Goal: Information Seeking & Learning: Learn about a topic

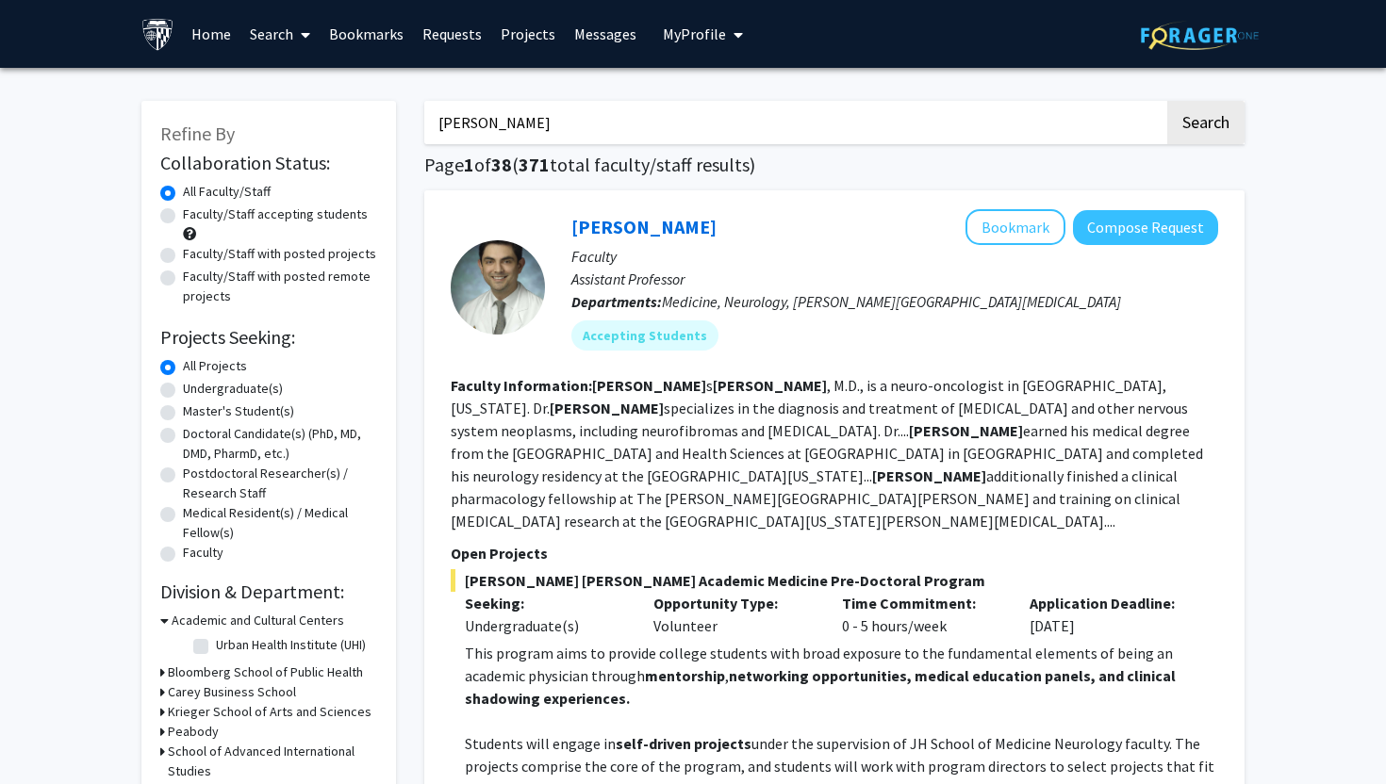
click at [514, 135] on input "[PERSON_NAME]" at bounding box center [794, 122] width 740 height 43
type input "quantum computing"
click at [1167, 101] on button "Search" at bounding box center [1205, 122] width 77 height 43
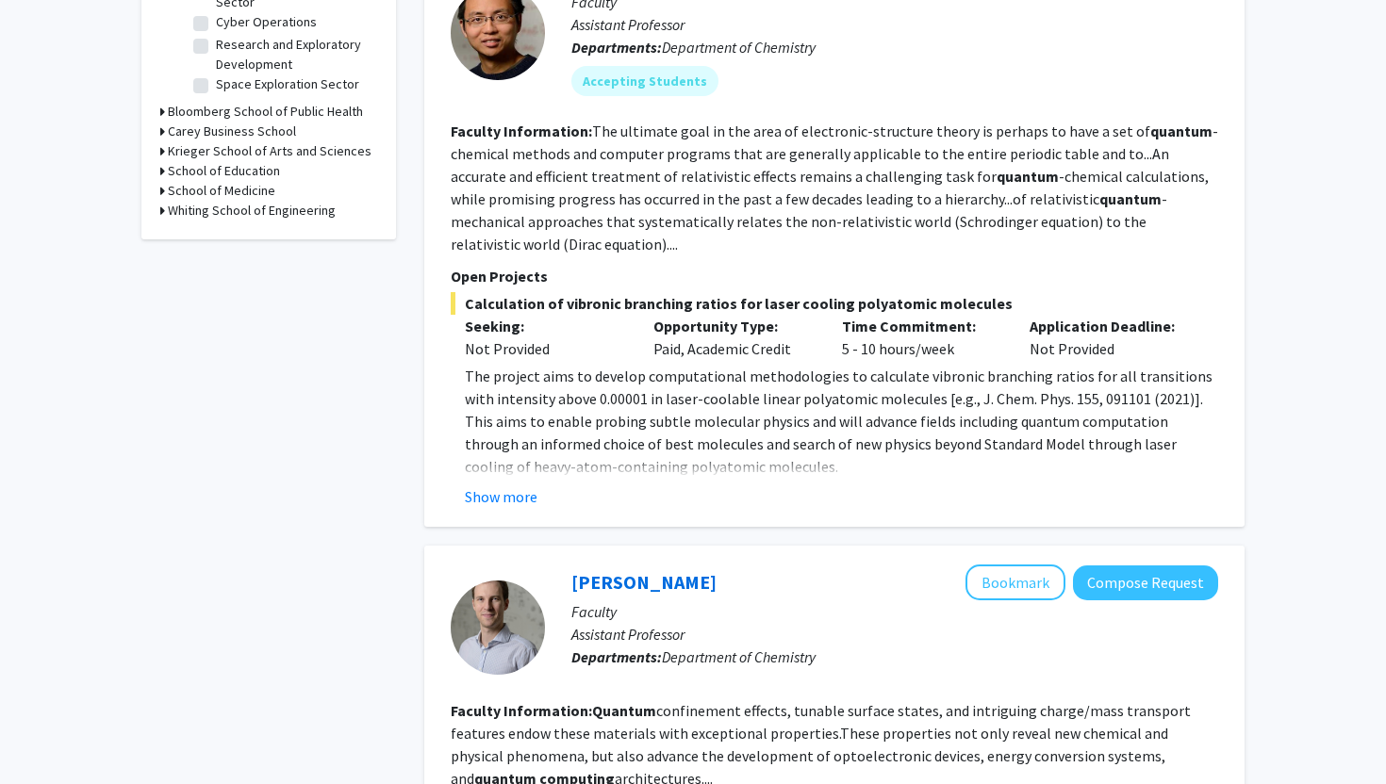
scroll to position [701, 0]
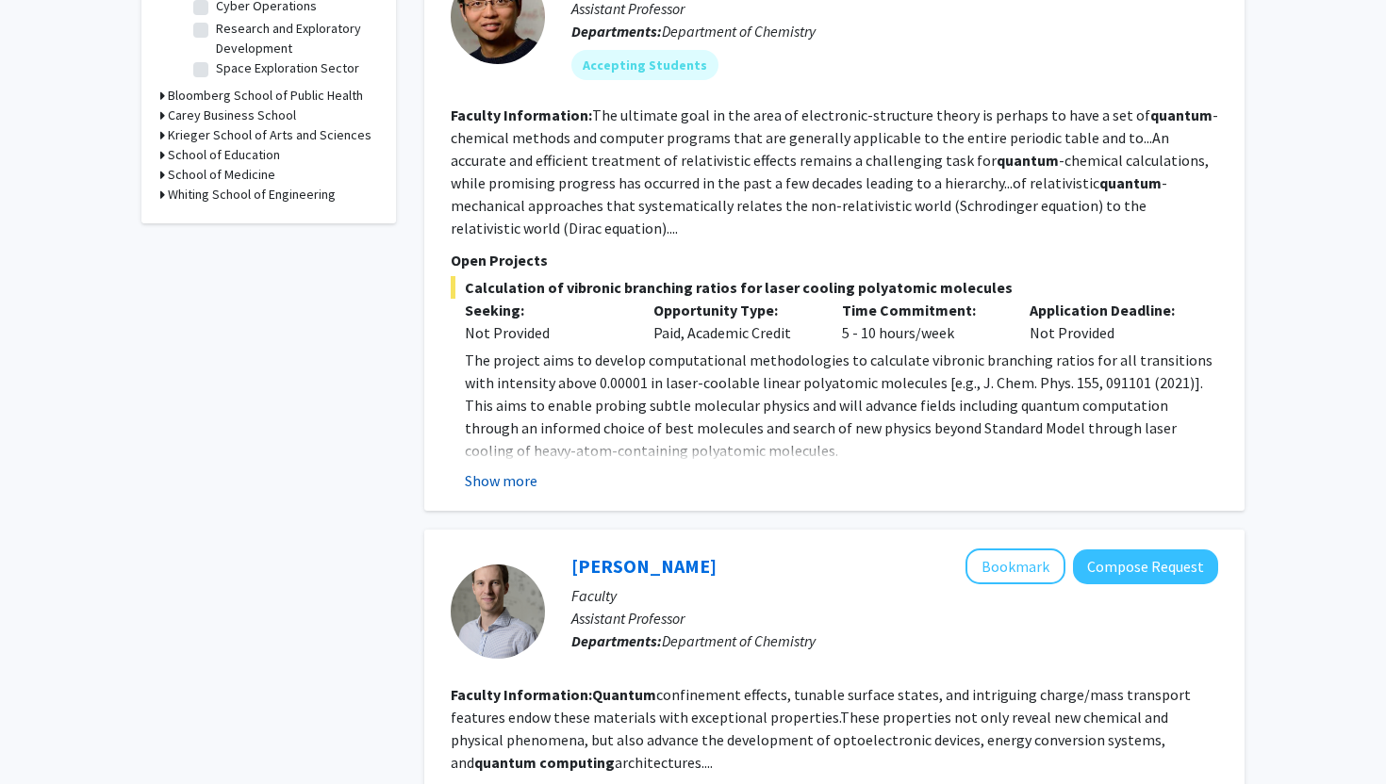
click at [498, 485] on button "Show more" at bounding box center [501, 480] width 73 height 23
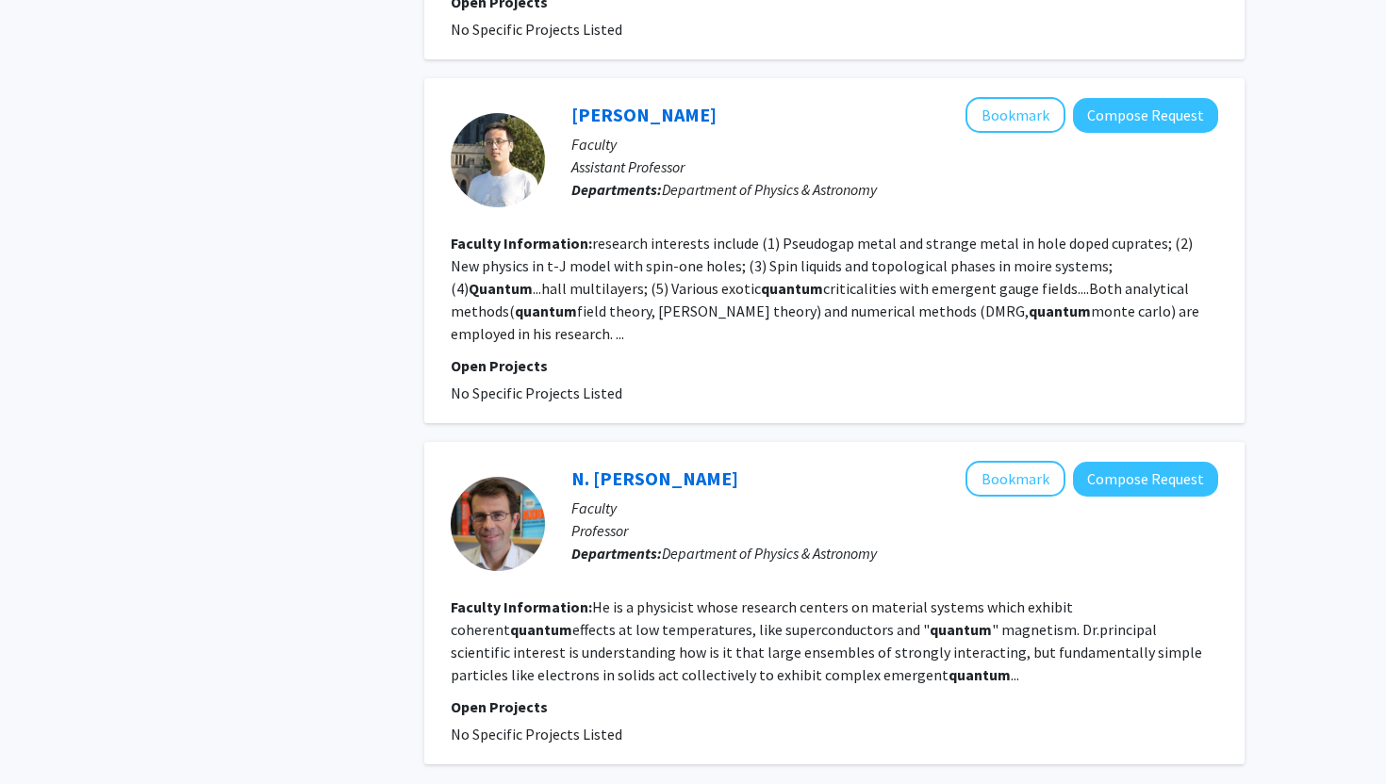
scroll to position [4038, 0]
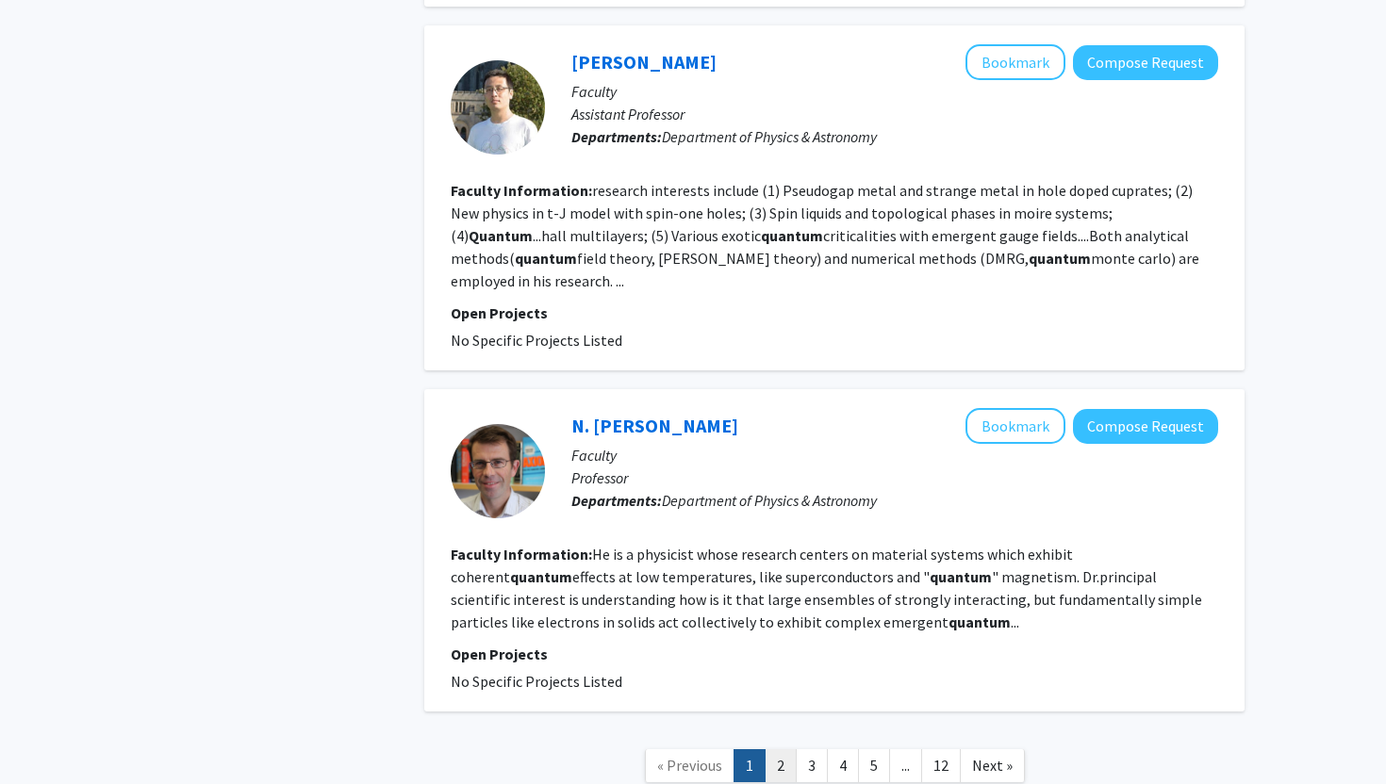
click at [795, 749] on link "2" at bounding box center [781, 765] width 32 height 33
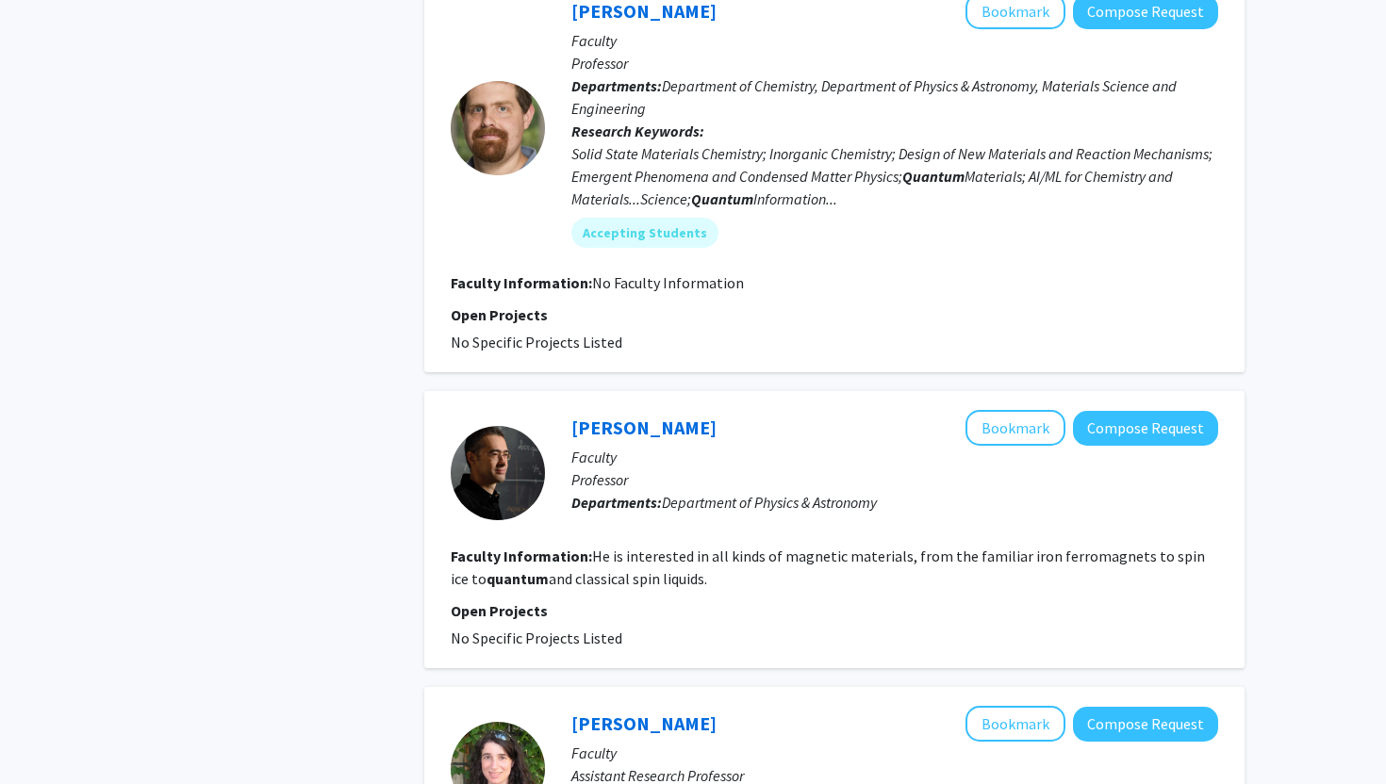
scroll to position [3042, 0]
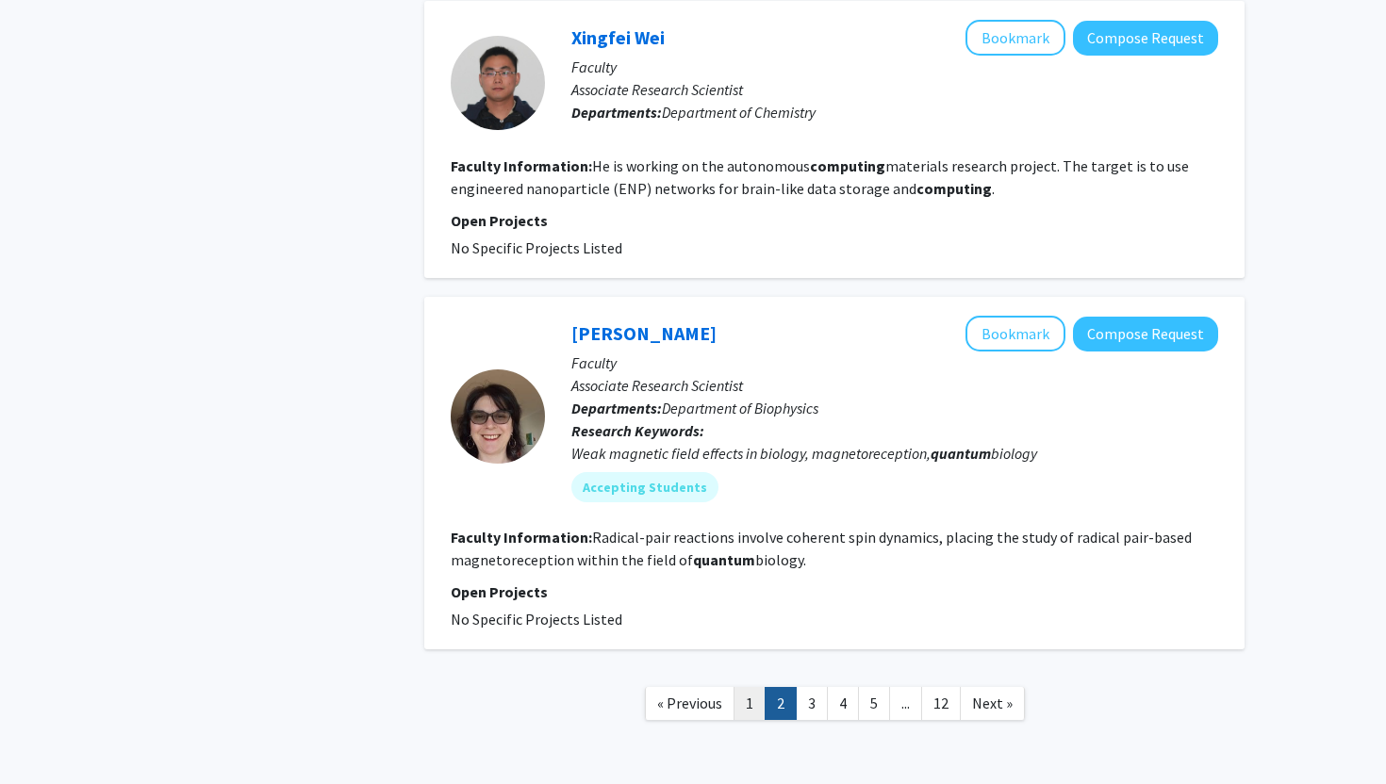
click at [747, 709] on link "1" at bounding box center [749, 703] width 32 height 33
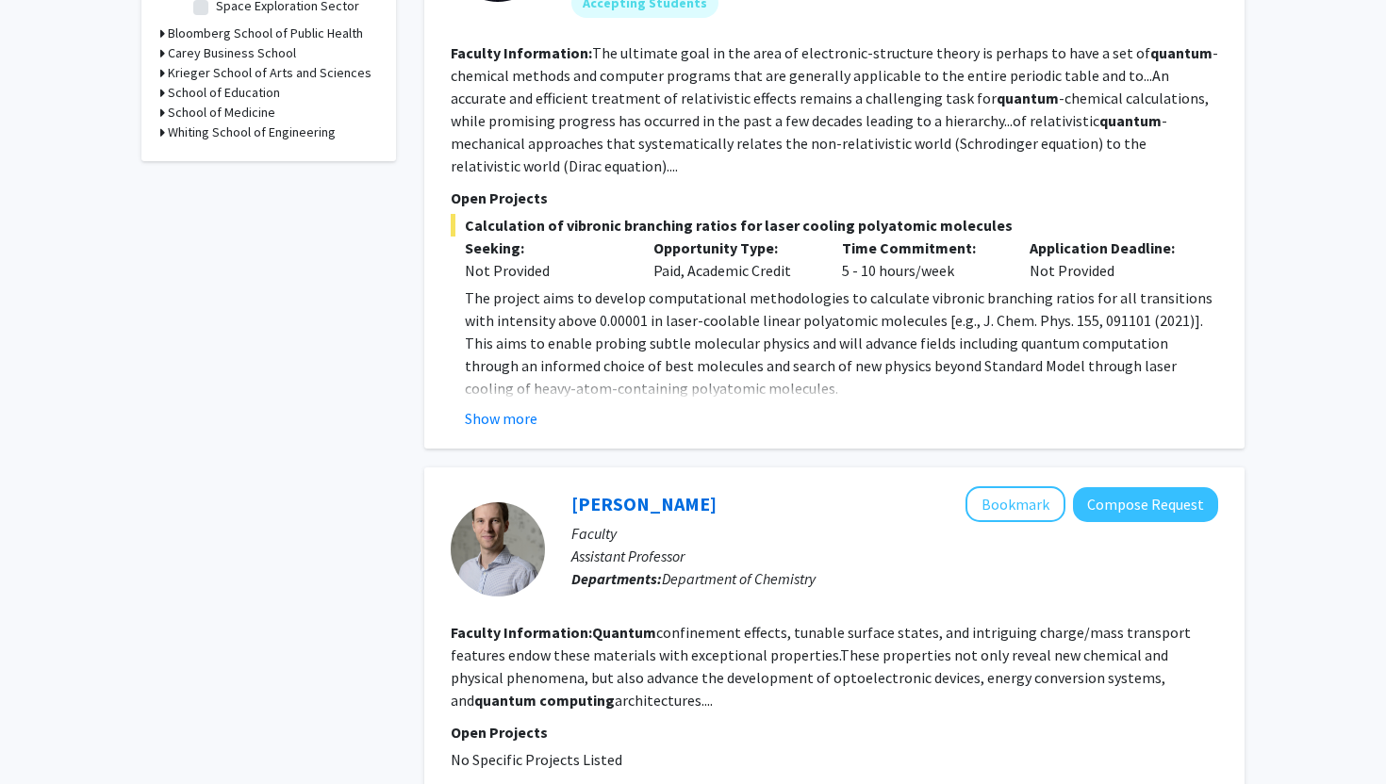
scroll to position [636, 0]
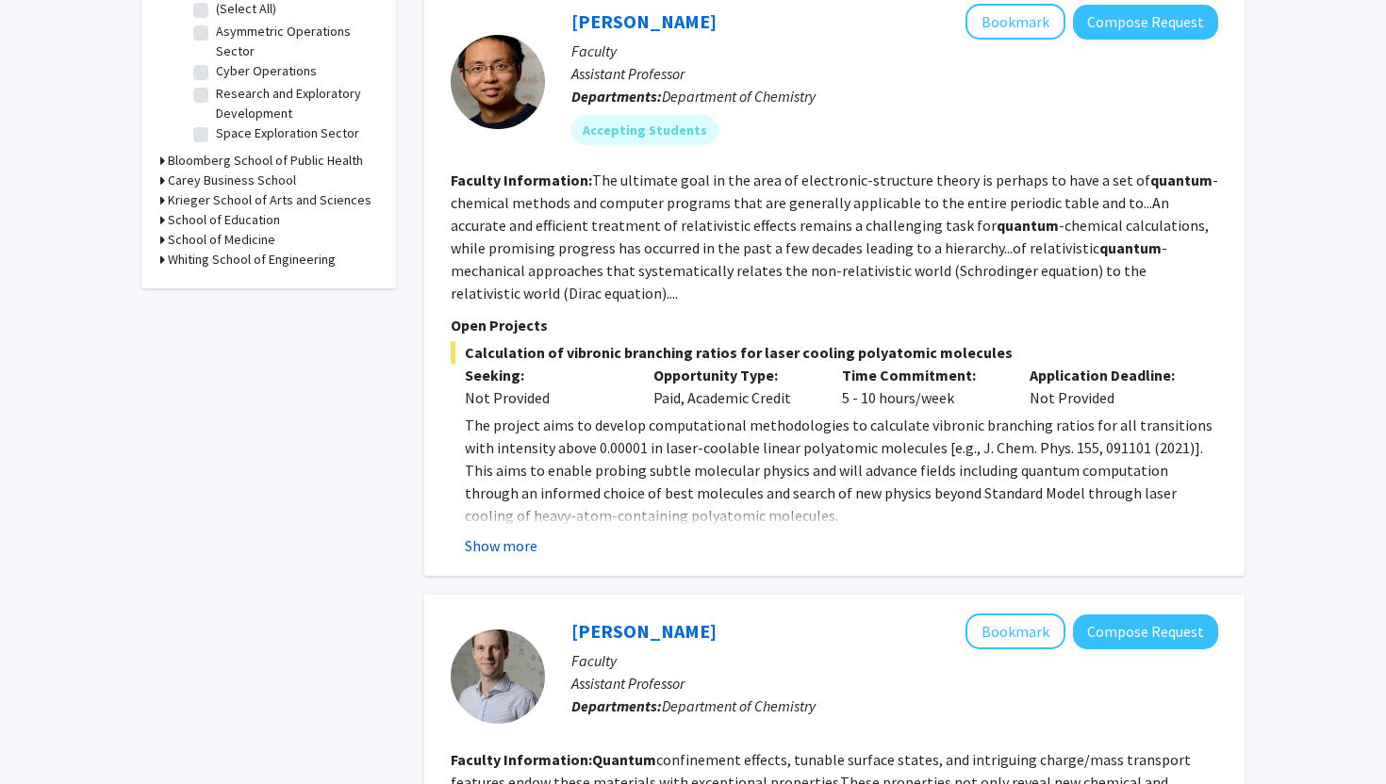
click at [508, 552] on button "Show more" at bounding box center [501, 546] width 73 height 23
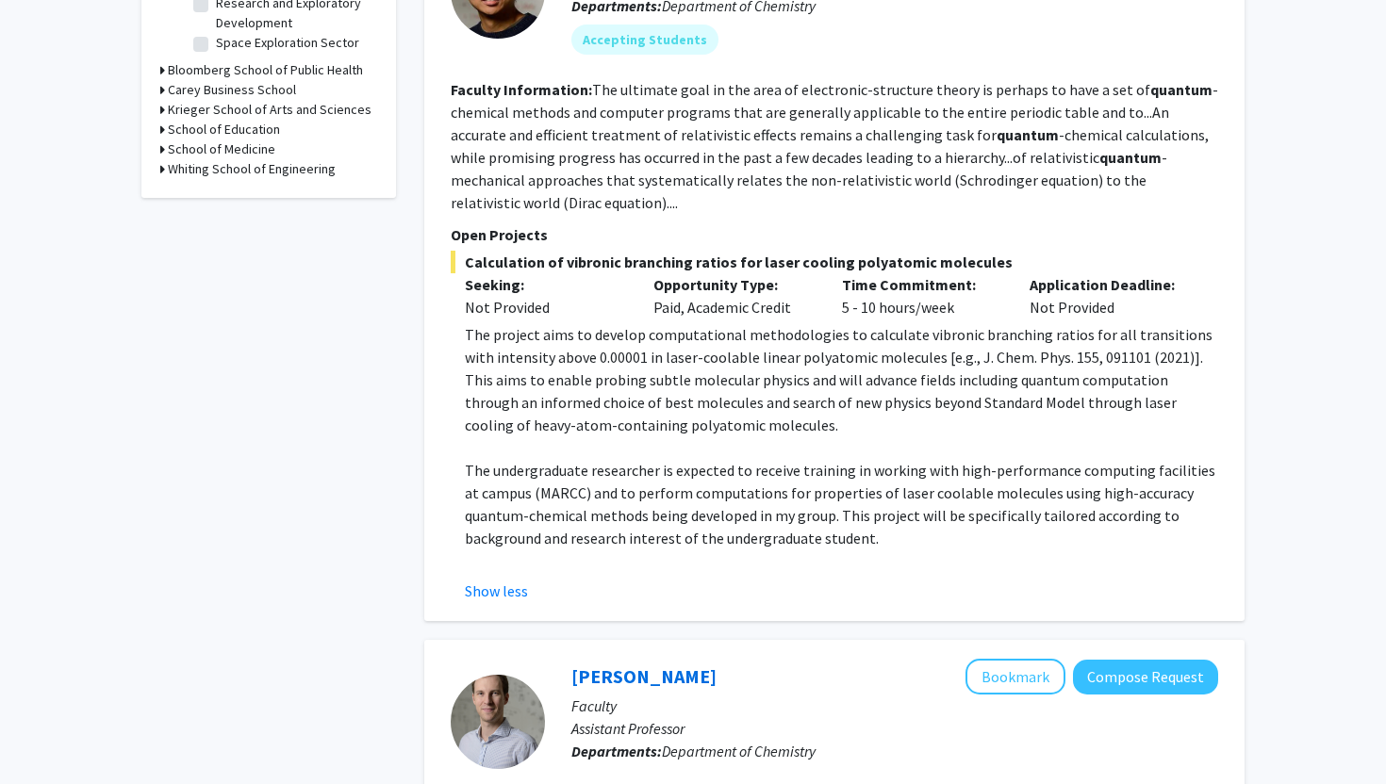
scroll to position [726, 0]
drag, startPoint x: 521, startPoint y: 493, endPoint x: 565, endPoint y: 494, distance: 43.4
click at [565, 494] on p "The undergraduate researcher is expected to receive training in working with hi…" at bounding box center [841, 505] width 753 height 90
copy p "MARCC"
click at [609, 408] on p "The project aims to develop computational methodologies to calculate vibronic b…" at bounding box center [841, 380] width 753 height 113
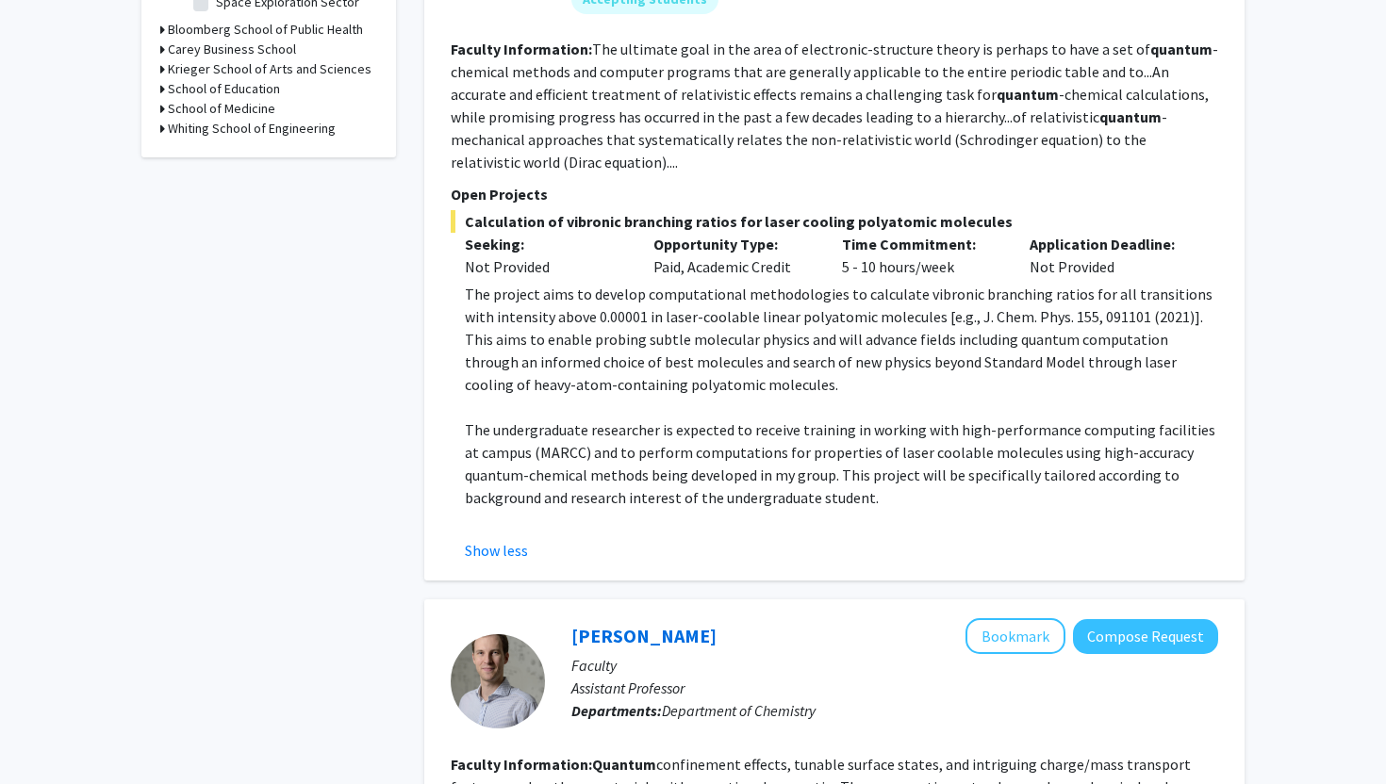
scroll to position [750, 0]
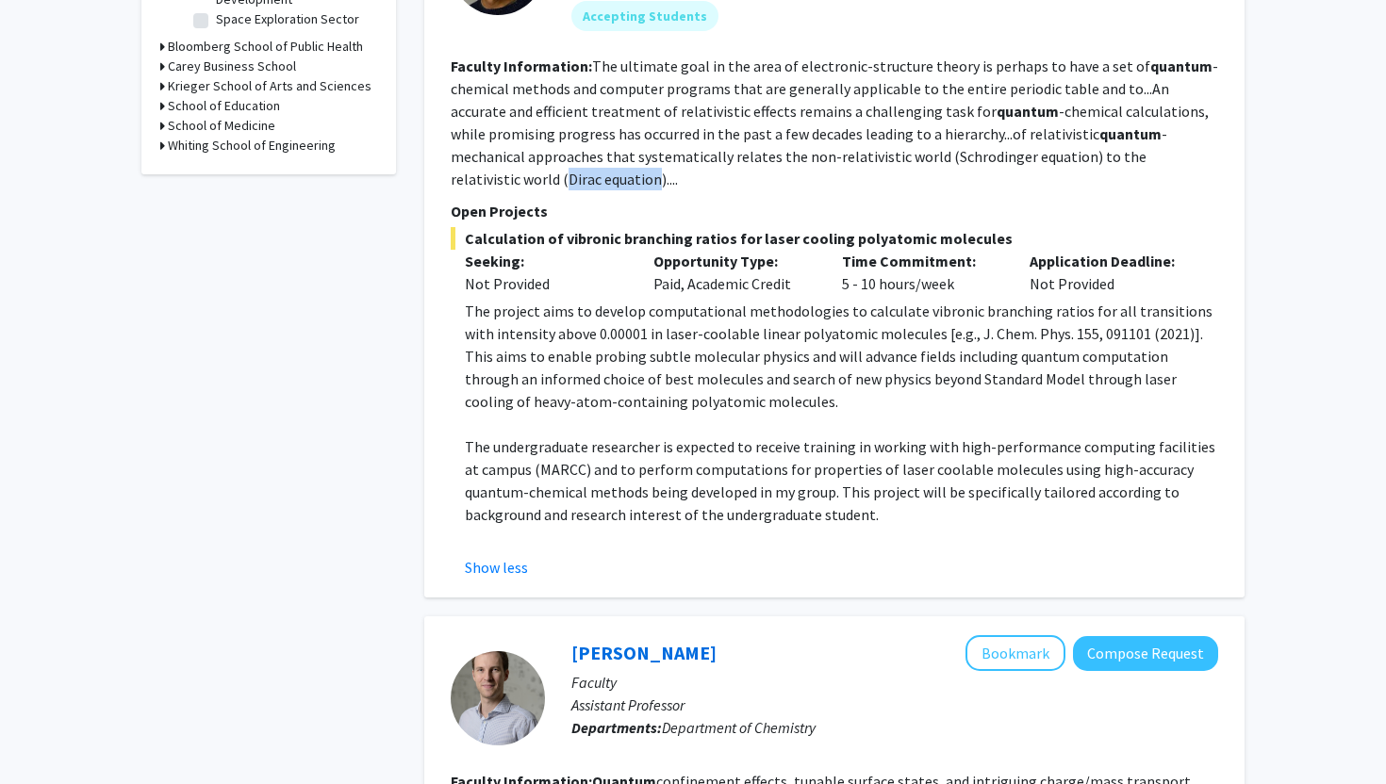
drag, startPoint x: 1155, startPoint y: 157, endPoint x: 506, endPoint y: 176, distance: 648.8
click at [506, 176] on fg-read-more "The ultimate goal in the area of electronic-structure theory is perhaps to have…" at bounding box center [834, 123] width 767 height 132
copy fg-read-more "Dirac equation"
click at [757, 118] on fg-read-more "The ultimate goal in the area of electronic-structure theory is perhaps to have…" at bounding box center [834, 123] width 767 height 132
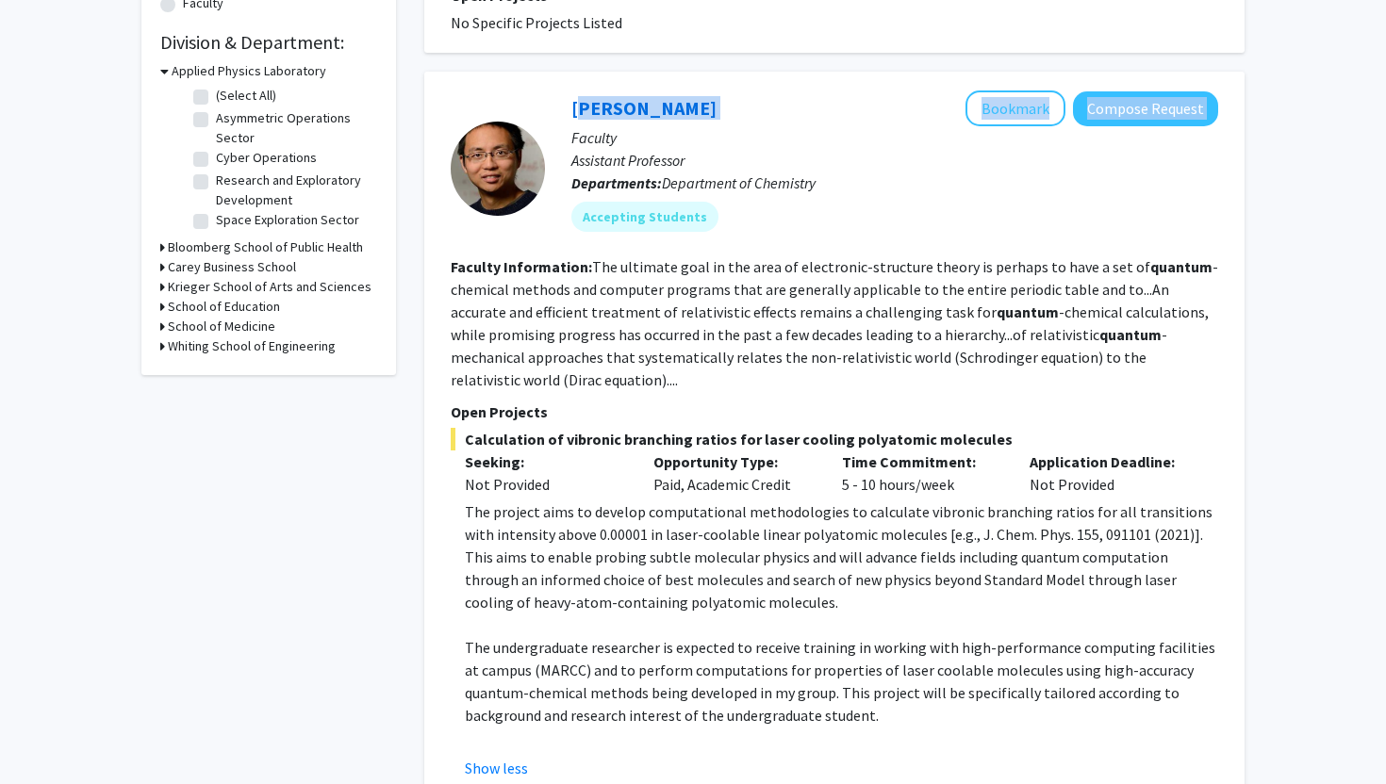
drag, startPoint x: 559, startPoint y: 108, endPoint x: 674, endPoint y: 108, distance: 115.0
click at [674, 108] on div "[PERSON_NAME] Bookmark Compose Request Faculty Assistant Professor Departments:…" at bounding box center [881, 168] width 673 height 156
copy link "[PERSON_NAME]"
